Goal: Check status: Check status

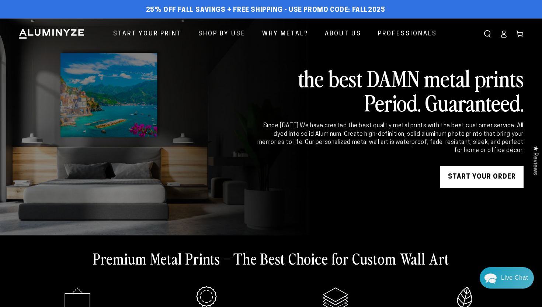
click at [504, 37] on icon at bounding box center [503, 33] width 7 height 7
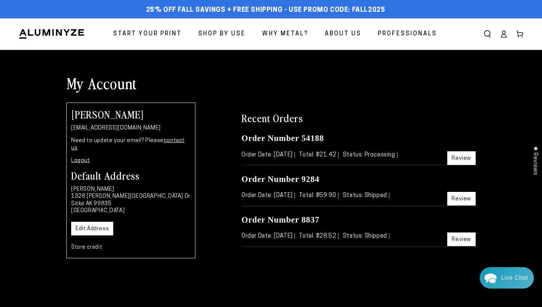
click at [459, 158] on link "Review" at bounding box center [461, 158] width 28 height 14
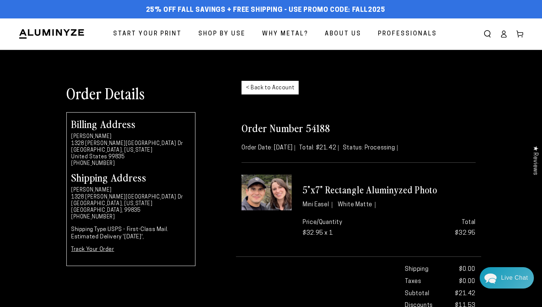
click at [355, 205] on li "White Matte" at bounding box center [357, 205] width 38 height 7
